Goal: Navigation & Orientation: Find specific page/section

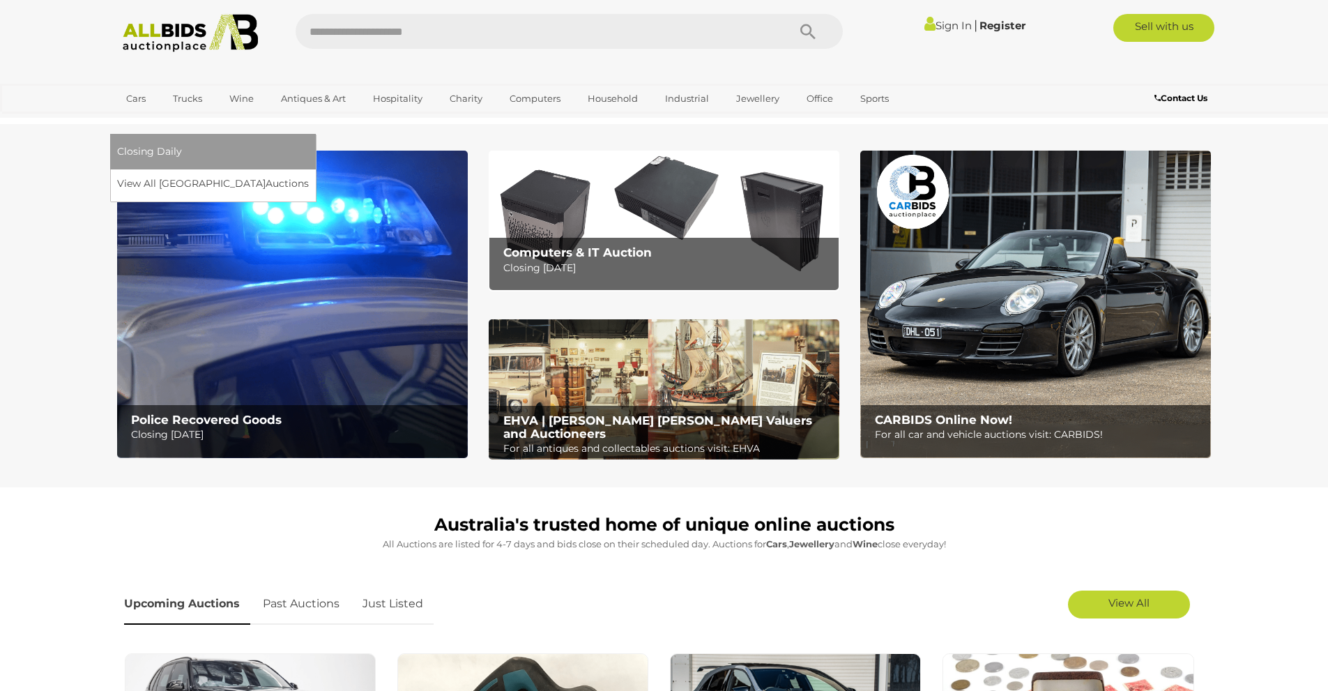
click at [234, 110] on link "[GEOGRAPHIC_DATA]" at bounding box center [175, 121] width 117 height 23
click at [318, 173] on link "View All Sydney Auctions" at bounding box center [217, 184] width 201 height 22
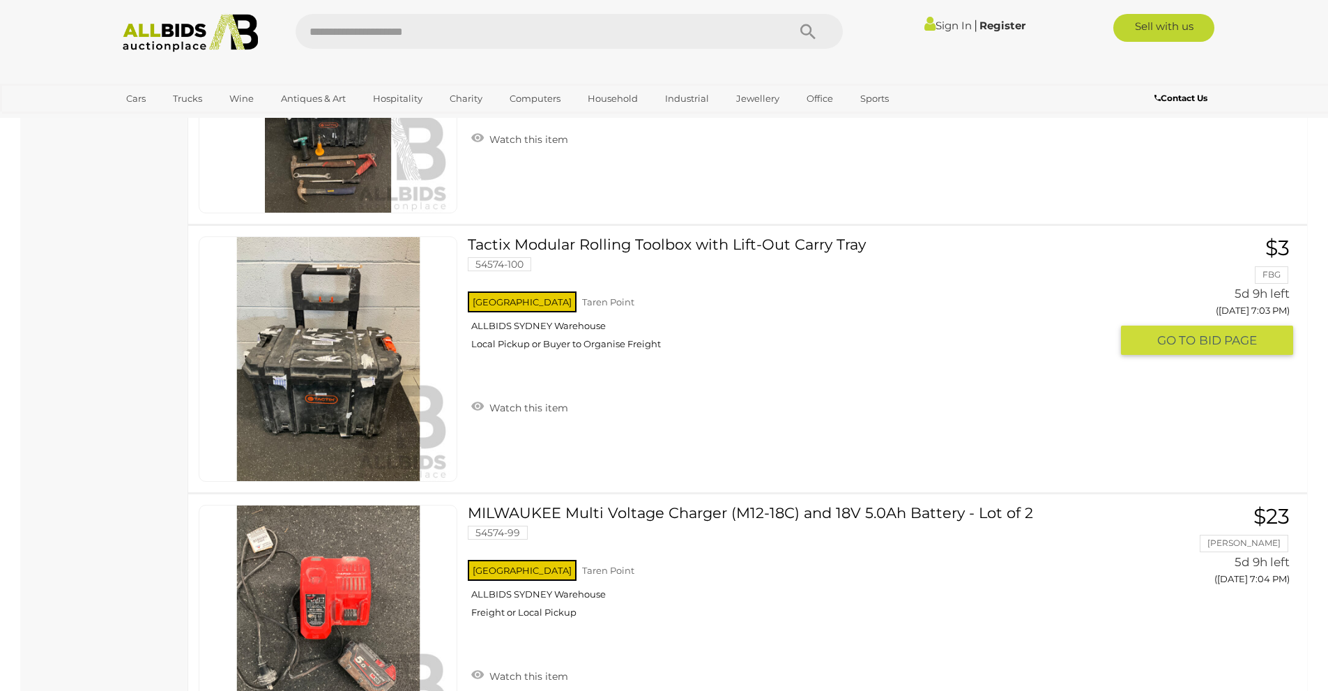
scroll to position [13041, 0]
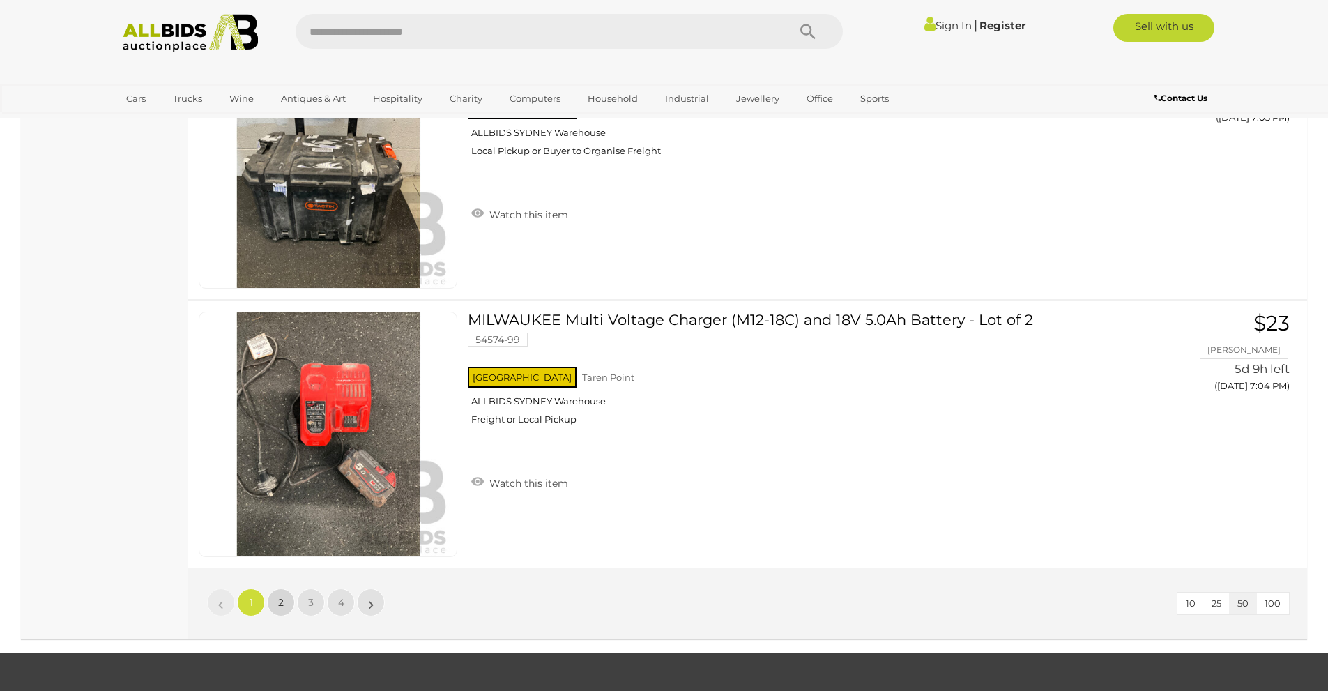
click at [281, 596] on link "2" at bounding box center [281, 603] width 28 height 28
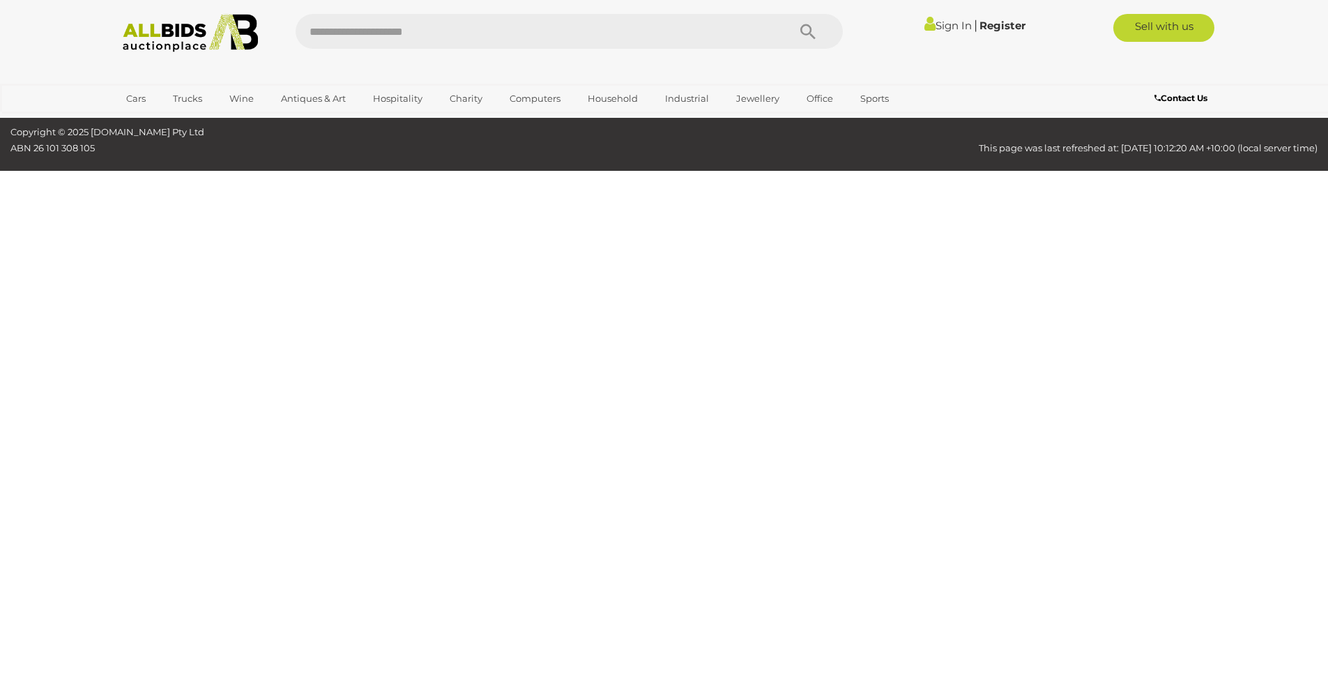
scroll to position [45, 0]
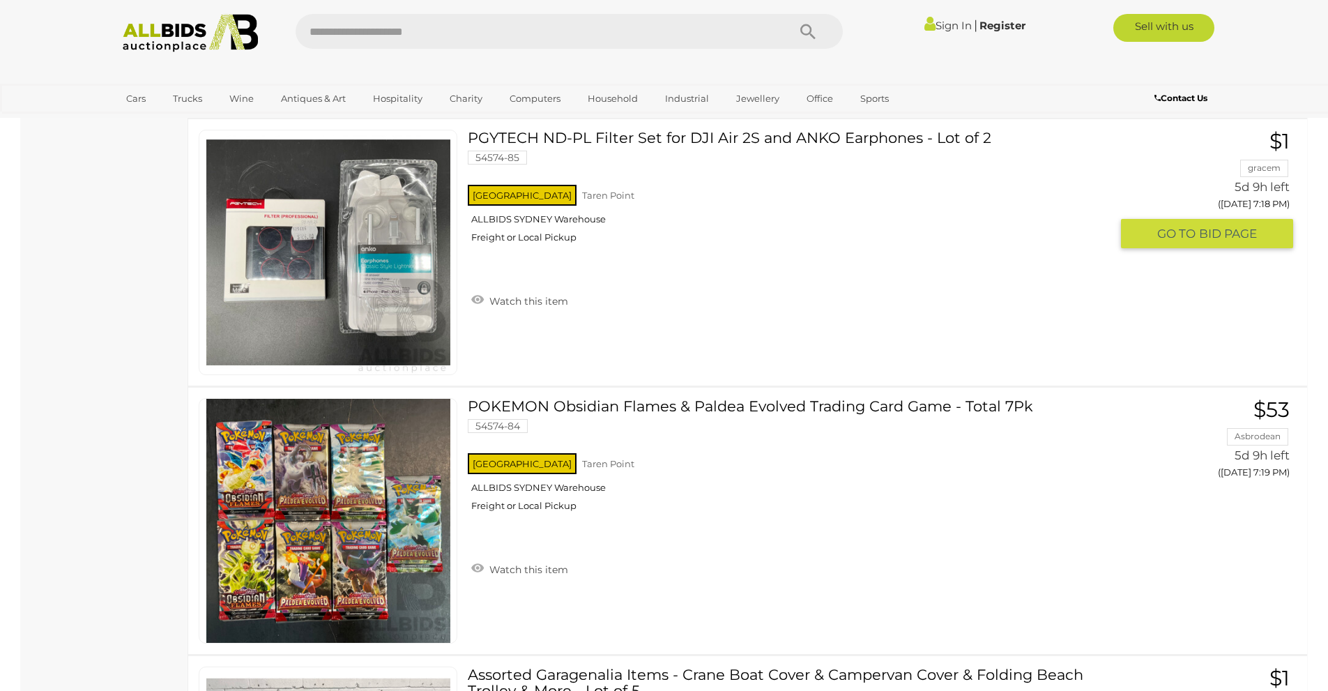
scroll to position [6530, 0]
